Goal: Information Seeking & Learning: Learn about a topic

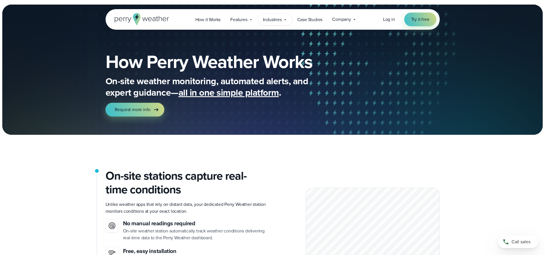
click at [275, 19] on span "Industries" at bounding box center [272, 19] width 19 height 7
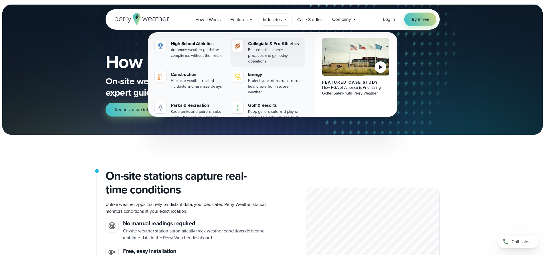
click at [256, 52] on div "Ensure safe, seamless practices and gameday operations" at bounding box center [275, 55] width 55 height 17
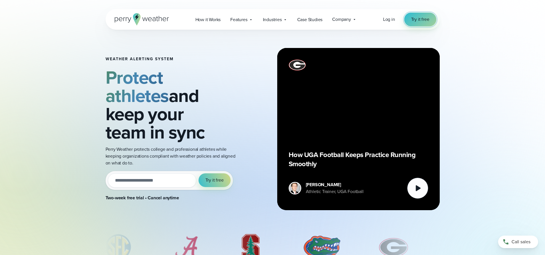
click at [419, 22] on span "Try it free" at bounding box center [420, 19] width 18 height 7
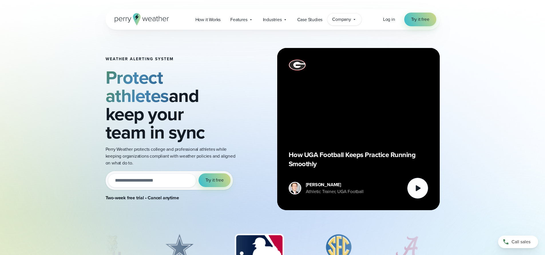
click at [353, 20] on icon at bounding box center [354, 19] width 5 height 5
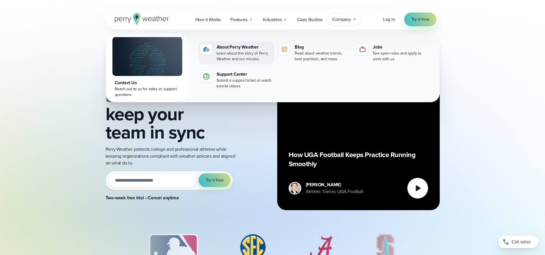
click at [224, 46] on div "About Perry Weather" at bounding box center [244, 47] width 55 height 7
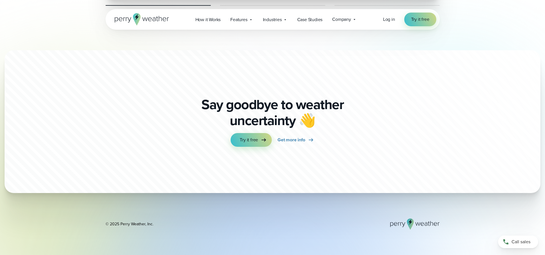
scroll to position [1516, 0]
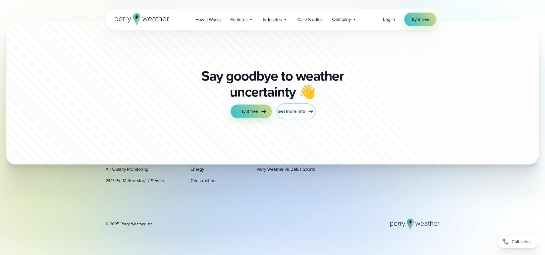
click at [302, 112] on span "Get more info" at bounding box center [290, 111] width 27 height 7
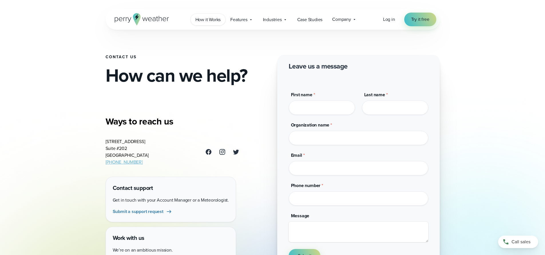
click at [219, 19] on span "How it Works" at bounding box center [207, 19] width 25 height 7
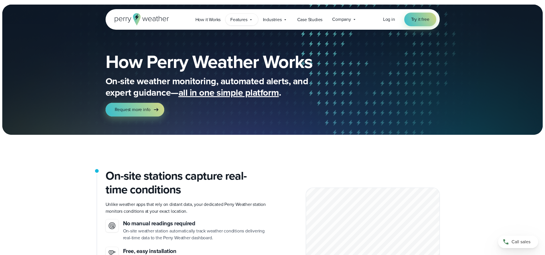
click at [242, 20] on span "Features" at bounding box center [238, 19] width 17 height 7
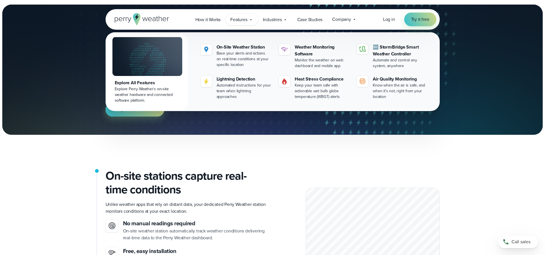
click at [167, 21] on icon at bounding box center [142, 19] width 54 height 12
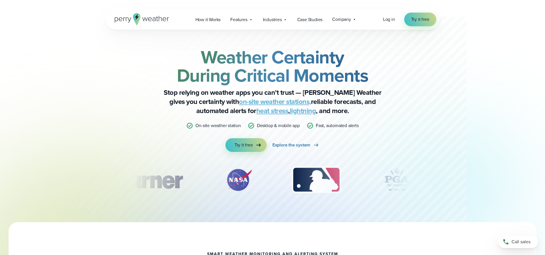
click at [257, 102] on link "on-site weather stations," at bounding box center [275, 102] width 72 height 10
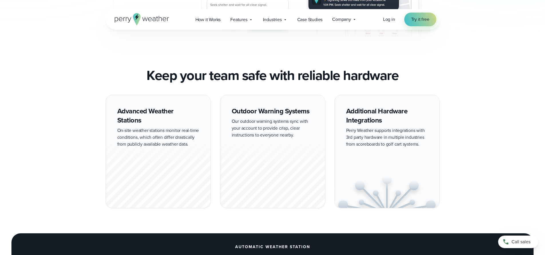
scroll to position [429, 0]
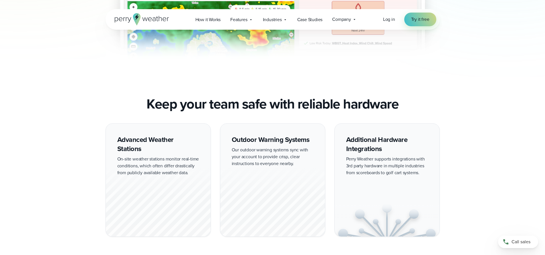
click at [146, 156] on div "Advanced Weather Stations On-site weather stations monitor real-time conditions…" at bounding box center [158, 181] width 105 height 114
click at [148, 140] on div "Advanced Weather Stations On-site weather stations monitor real-time conditions…" at bounding box center [158, 181] width 105 height 114
click at [151, 190] on div at bounding box center [158, 201] width 105 height 71
click at [151, 192] on div at bounding box center [158, 201] width 105 height 71
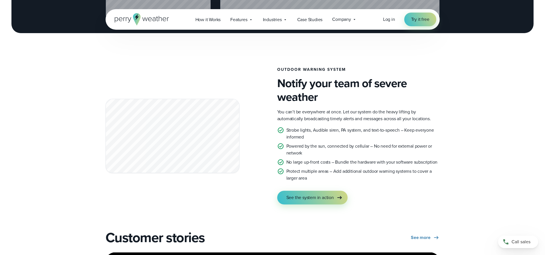
scroll to position [1058, 0]
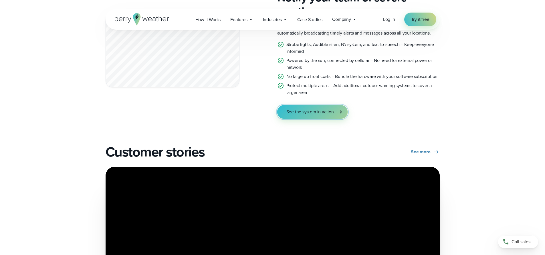
click at [316, 118] on link "See the system in action" at bounding box center [312, 112] width 70 height 14
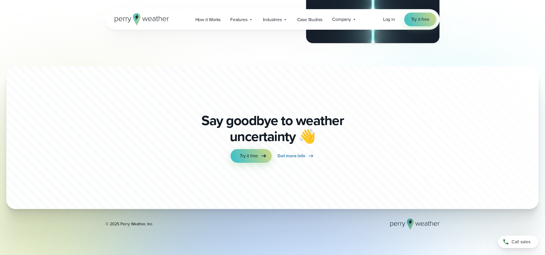
scroll to position [3271, 0]
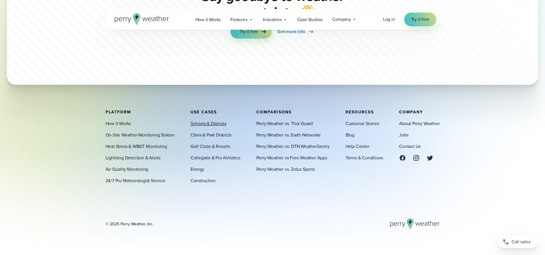
click at [213, 126] on link "Schools & Districts" at bounding box center [209, 123] width 36 height 7
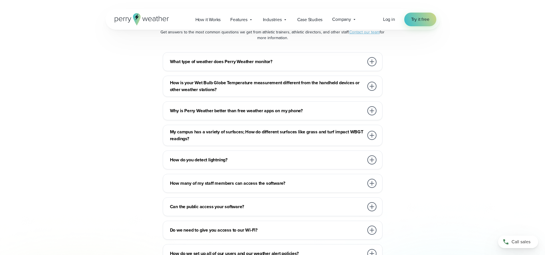
scroll to position [2889, 0]
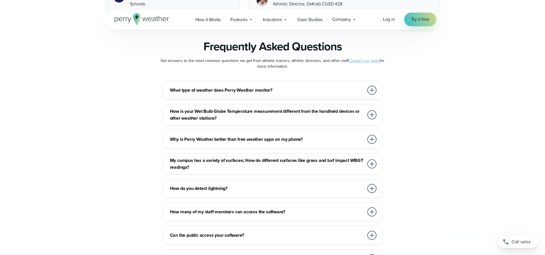
click at [369, 160] on div at bounding box center [371, 164] width 9 height 9
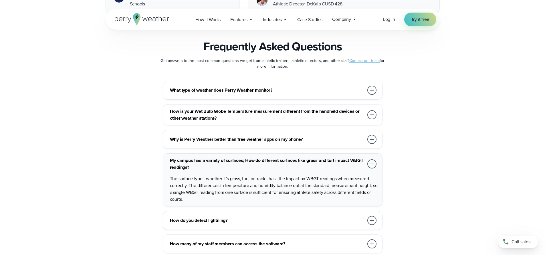
click at [335, 136] on h3 "Why is Perry Weather better than free weather apps on my phone?" at bounding box center [267, 139] width 194 height 7
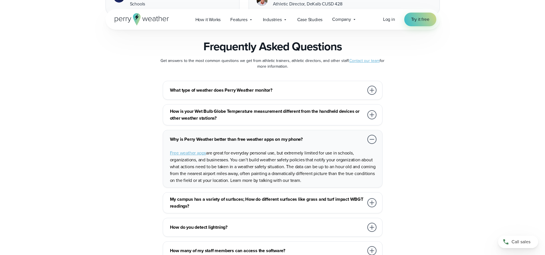
click at [372, 135] on div at bounding box center [371, 139] width 9 height 9
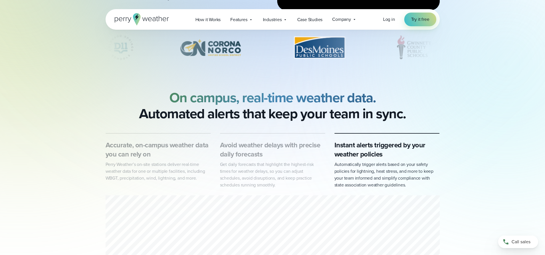
scroll to position [0, 0]
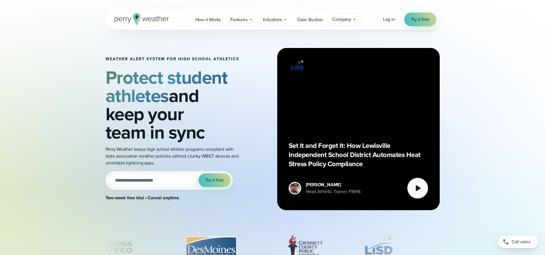
click at [342, 19] on span "Company" at bounding box center [341, 19] width 19 height 7
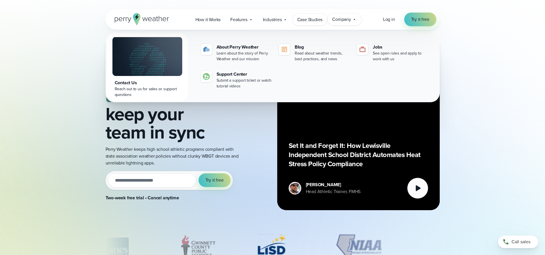
click at [300, 19] on span "Case Studies" at bounding box center [309, 19] width 25 height 7
